Goal: Find specific page/section: Find specific page/section

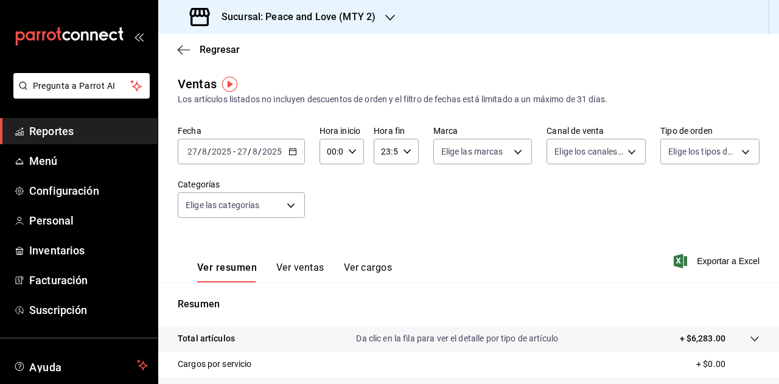
click at [359, 13] on h3 "Sucursal: Peace and Love (MTY 2)" at bounding box center [294, 17] width 164 height 15
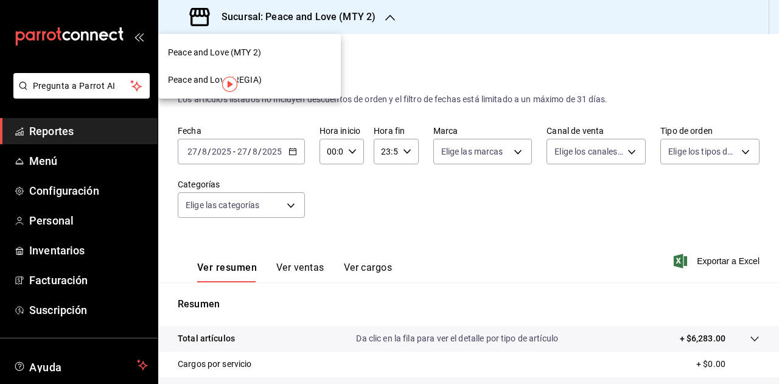
click at [279, 86] on div "Peace and Love (REGIA)" at bounding box center [249, 79] width 183 height 27
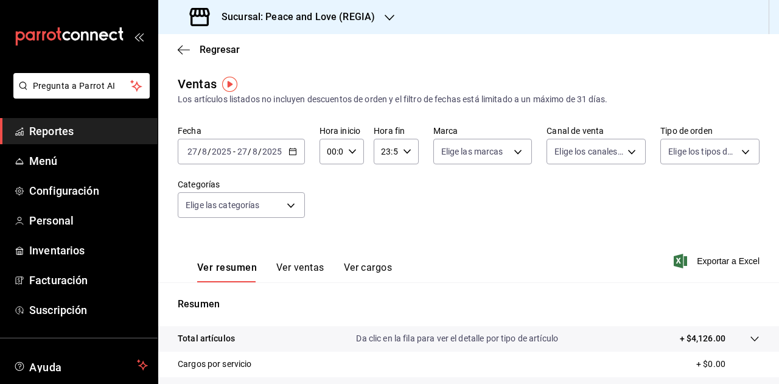
click at [389, 19] on icon "button" at bounding box center [389, 18] width 10 height 10
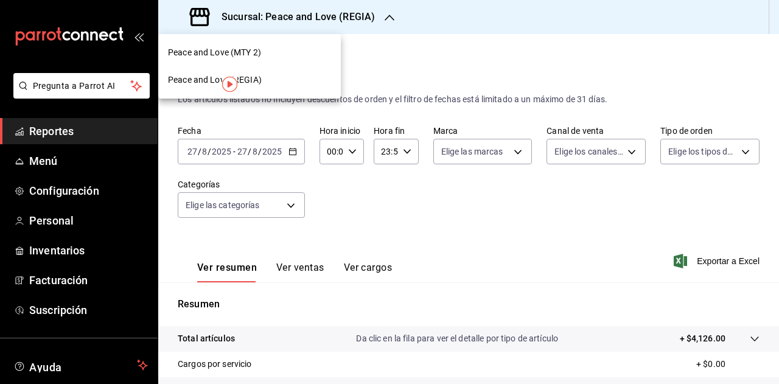
click at [246, 54] on span "Peace and Love (MTY 2)" at bounding box center [214, 52] width 93 height 13
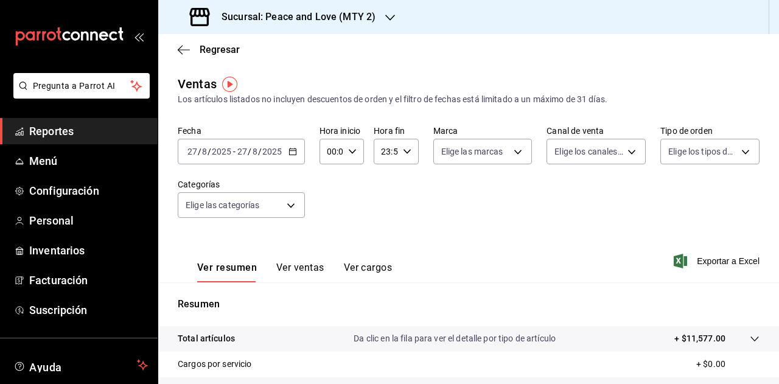
click at [389, 16] on icon "button" at bounding box center [390, 18] width 10 height 10
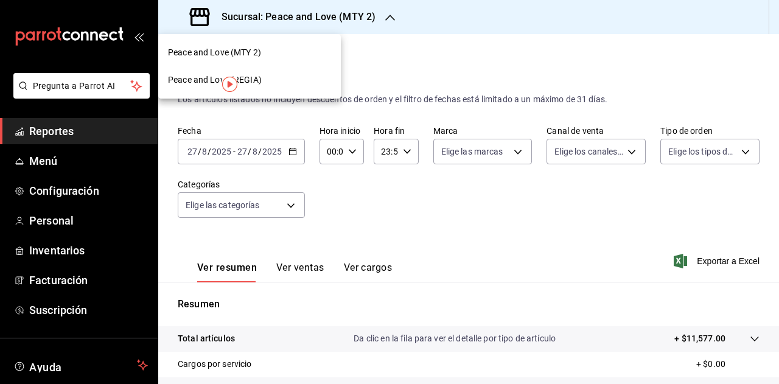
click at [268, 81] on div "Peace and Love (REGIA)" at bounding box center [249, 80] width 163 height 13
